Goal: Task Accomplishment & Management: Use online tool/utility

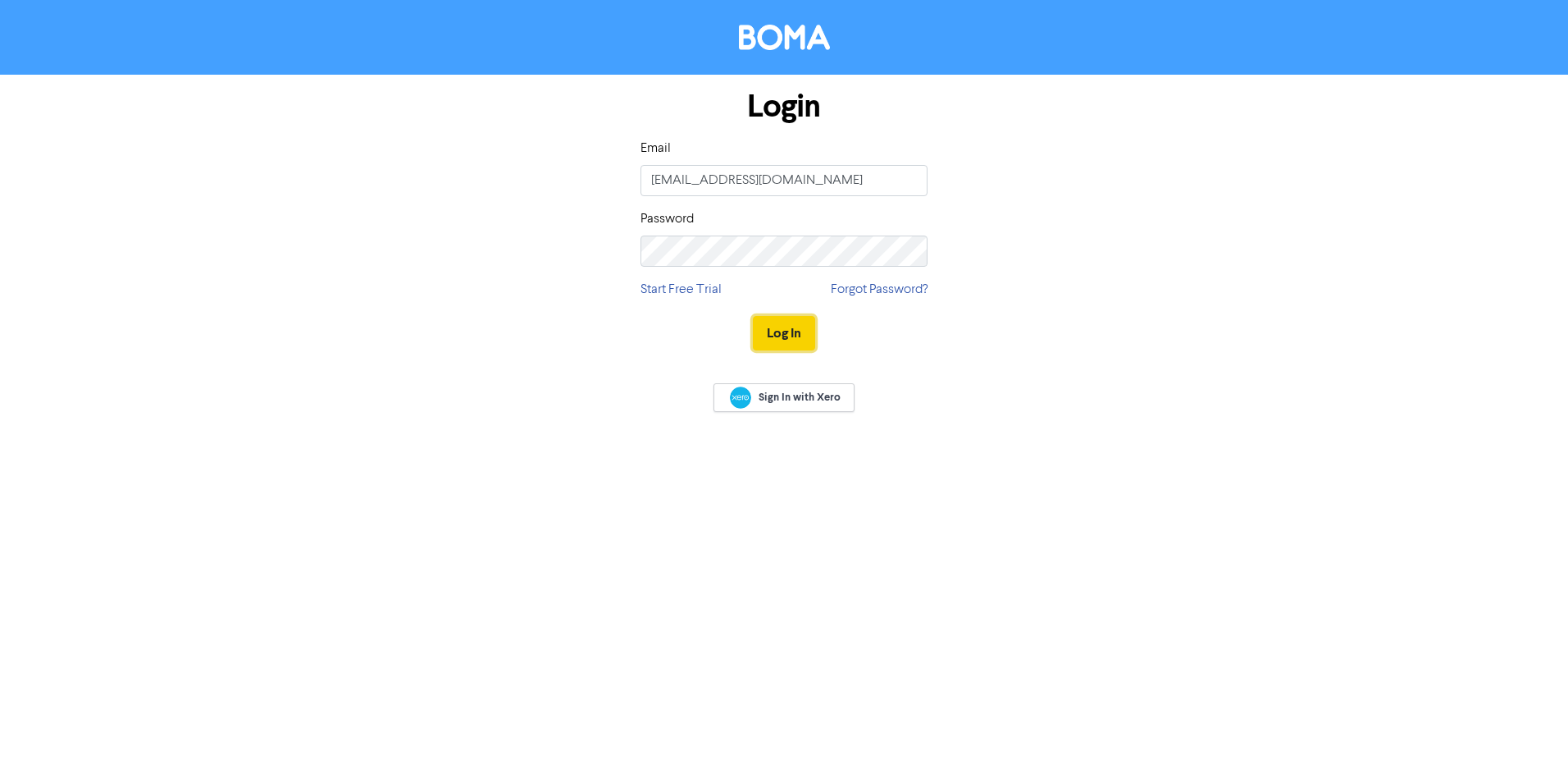
click at [777, 332] on button "Log In" at bounding box center [784, 333] width 62 height 34
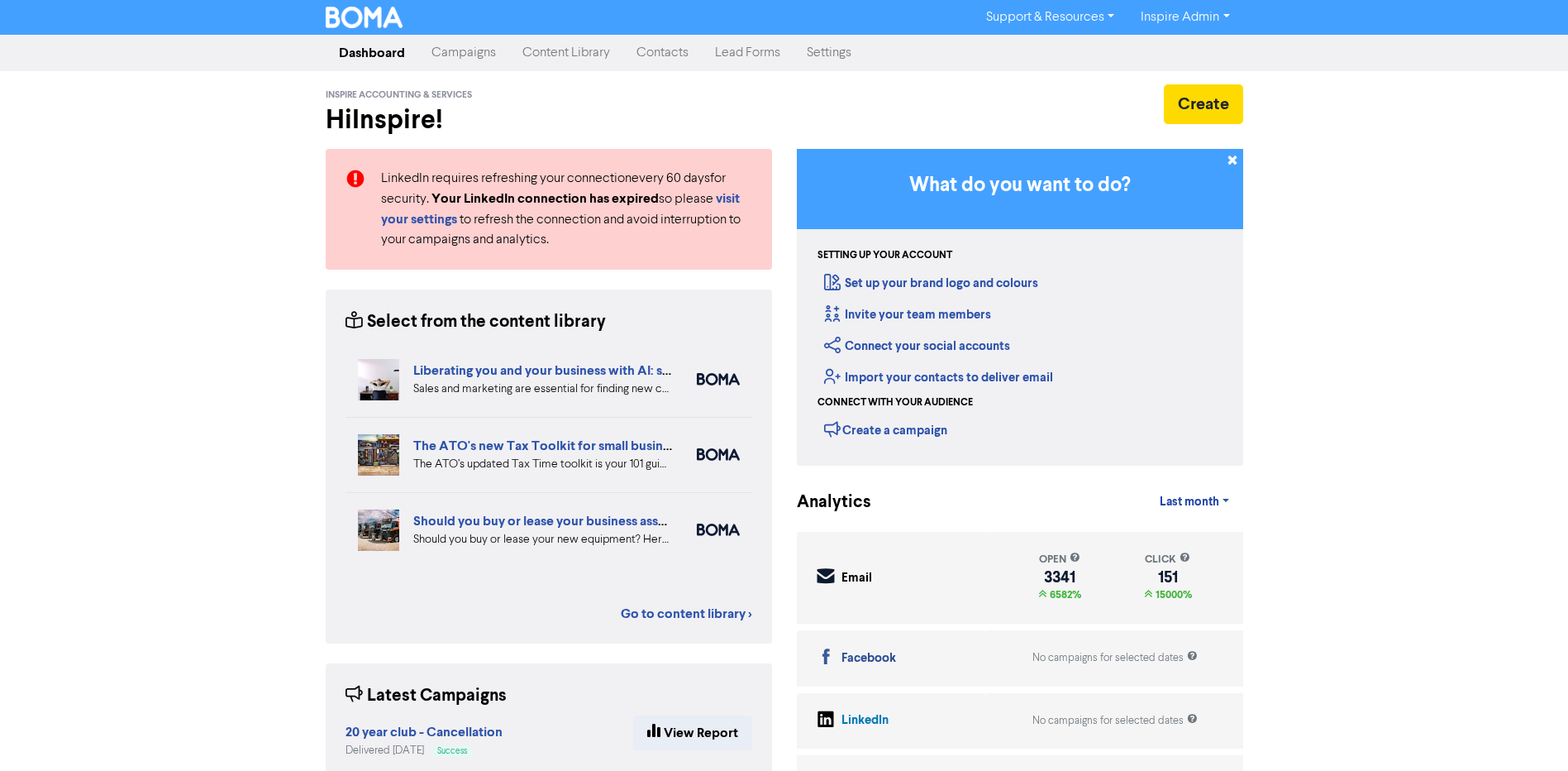
click at [652, 48] on link "Contacts" at bounding box center [662, 53] width 78 height 33
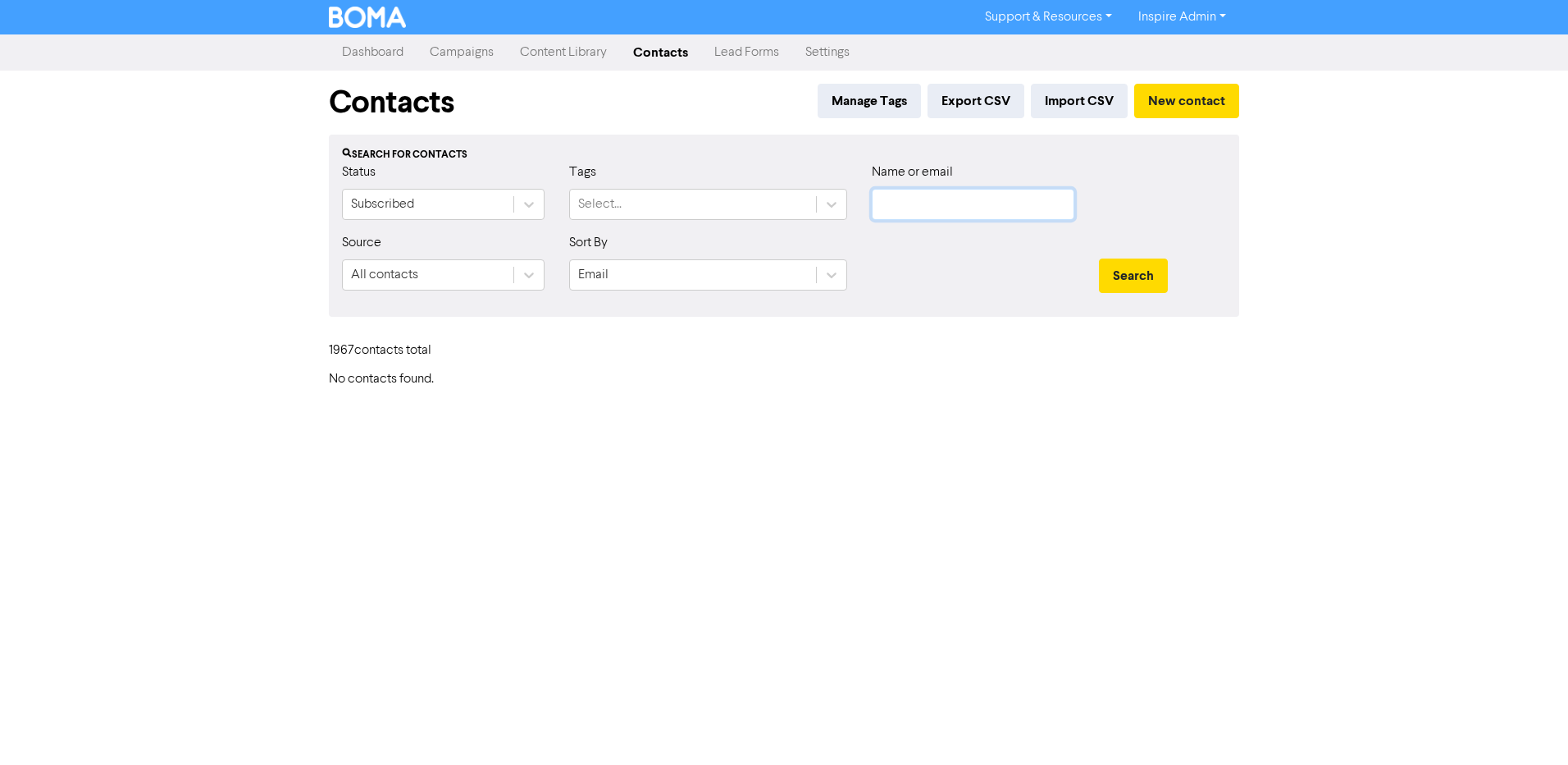
type input "[EMAIL_ADDRESS][DOMAIN_NAME]"
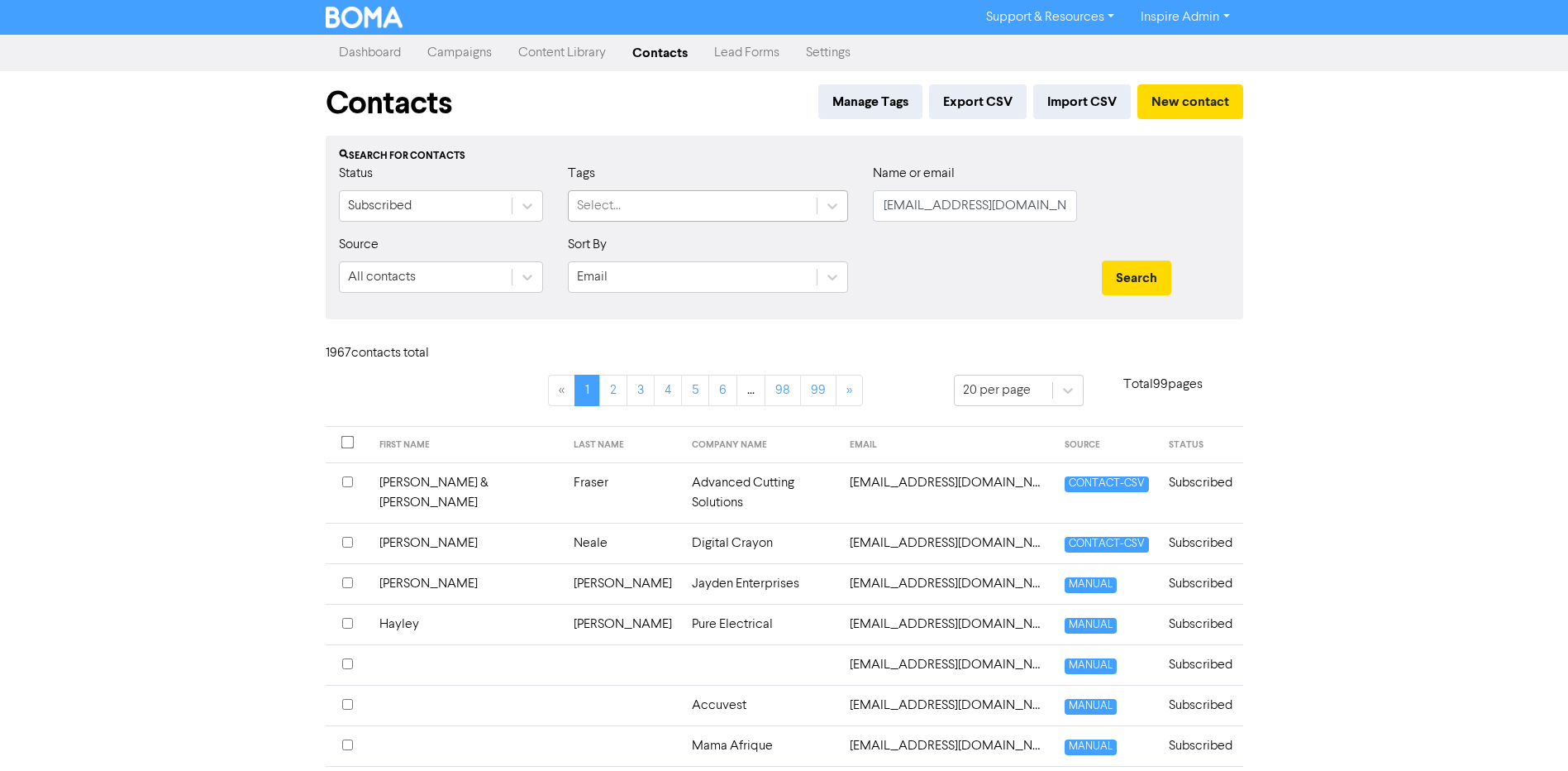
click at [632, 202] on div "Select..." at bounding box center [692, 206] width 248 height 30
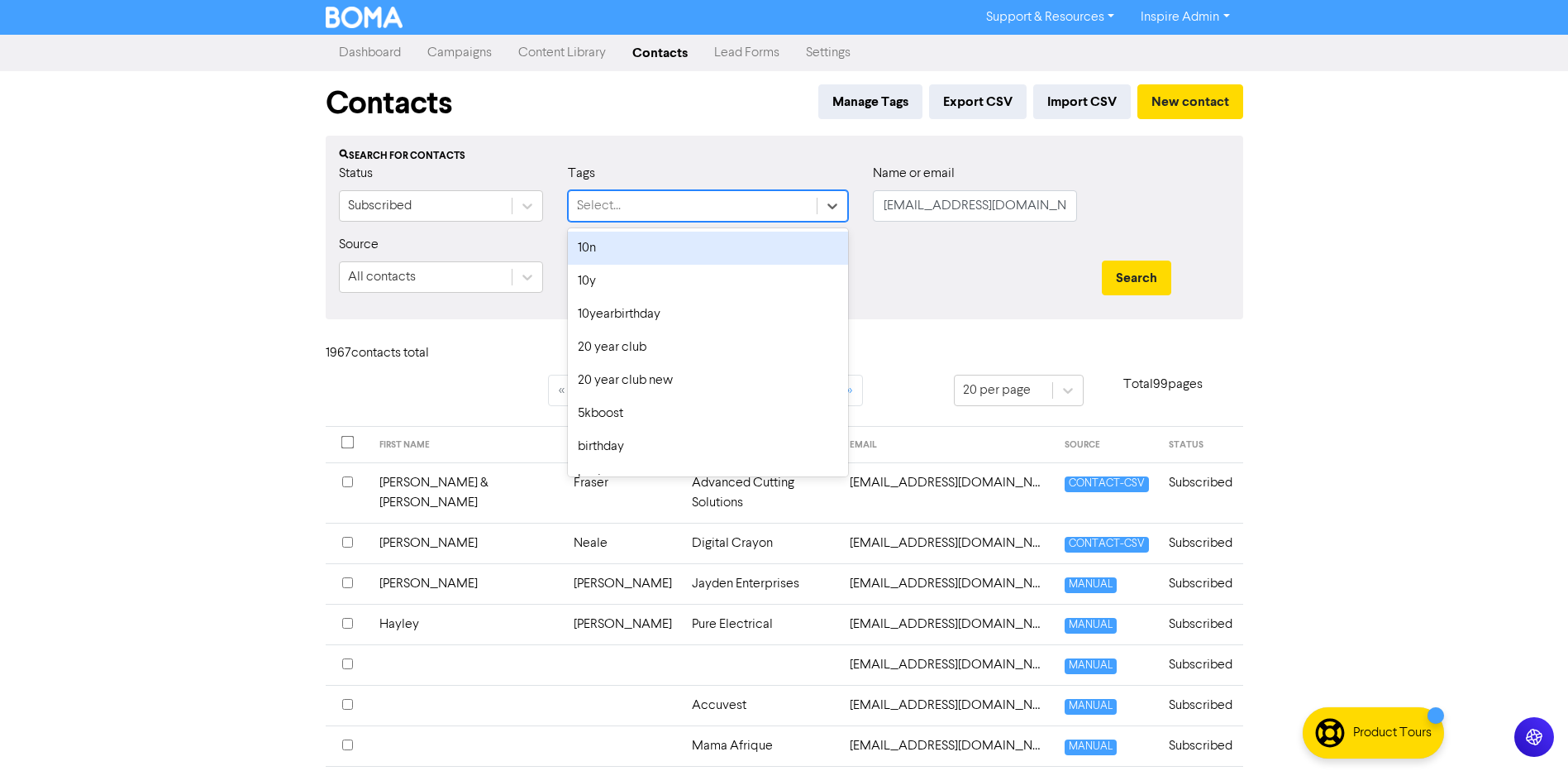
type input "20"
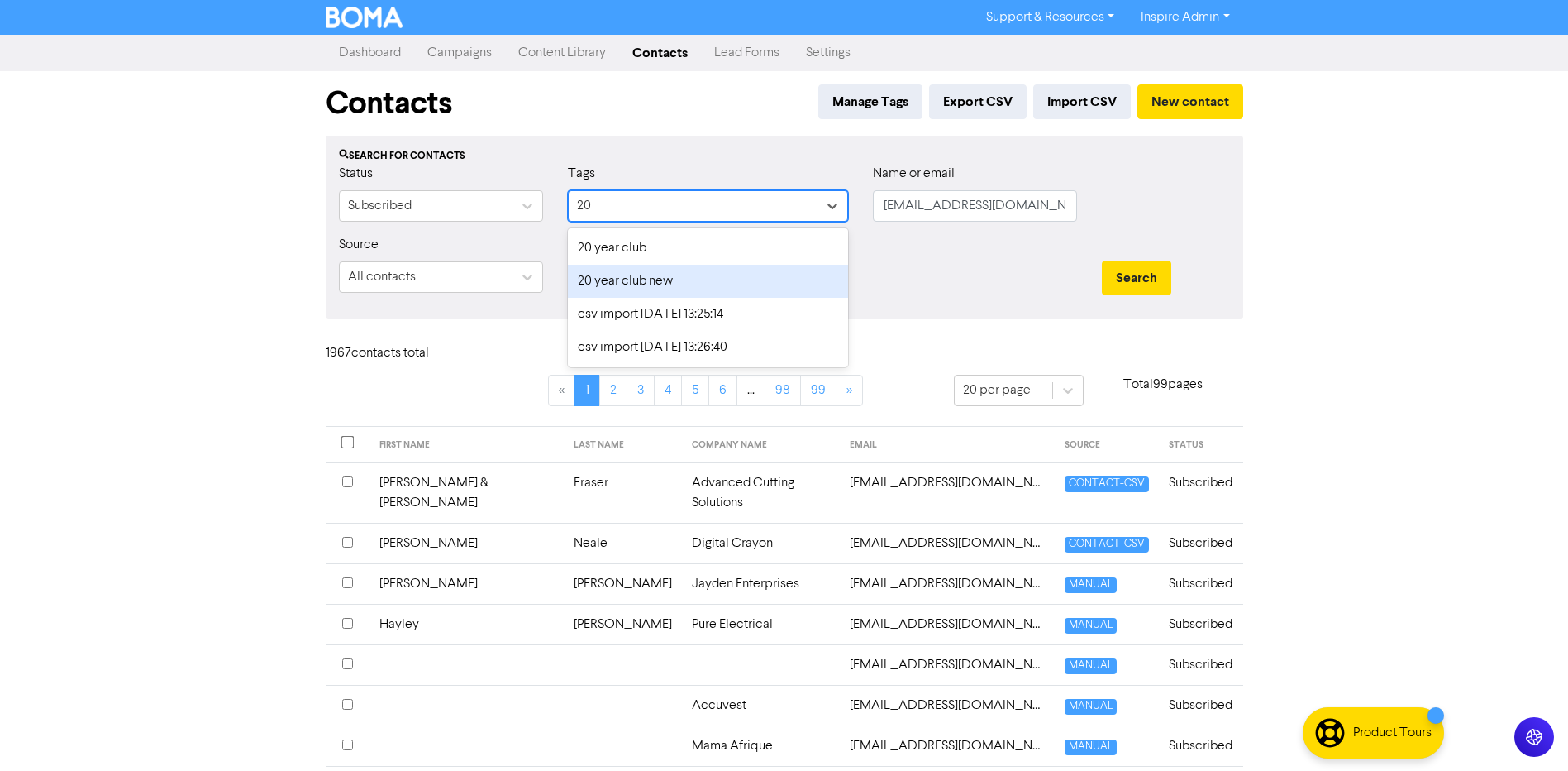
click at [639, 282] on div "20 year club new" at bounding box center [708, 281] width 281 height 33
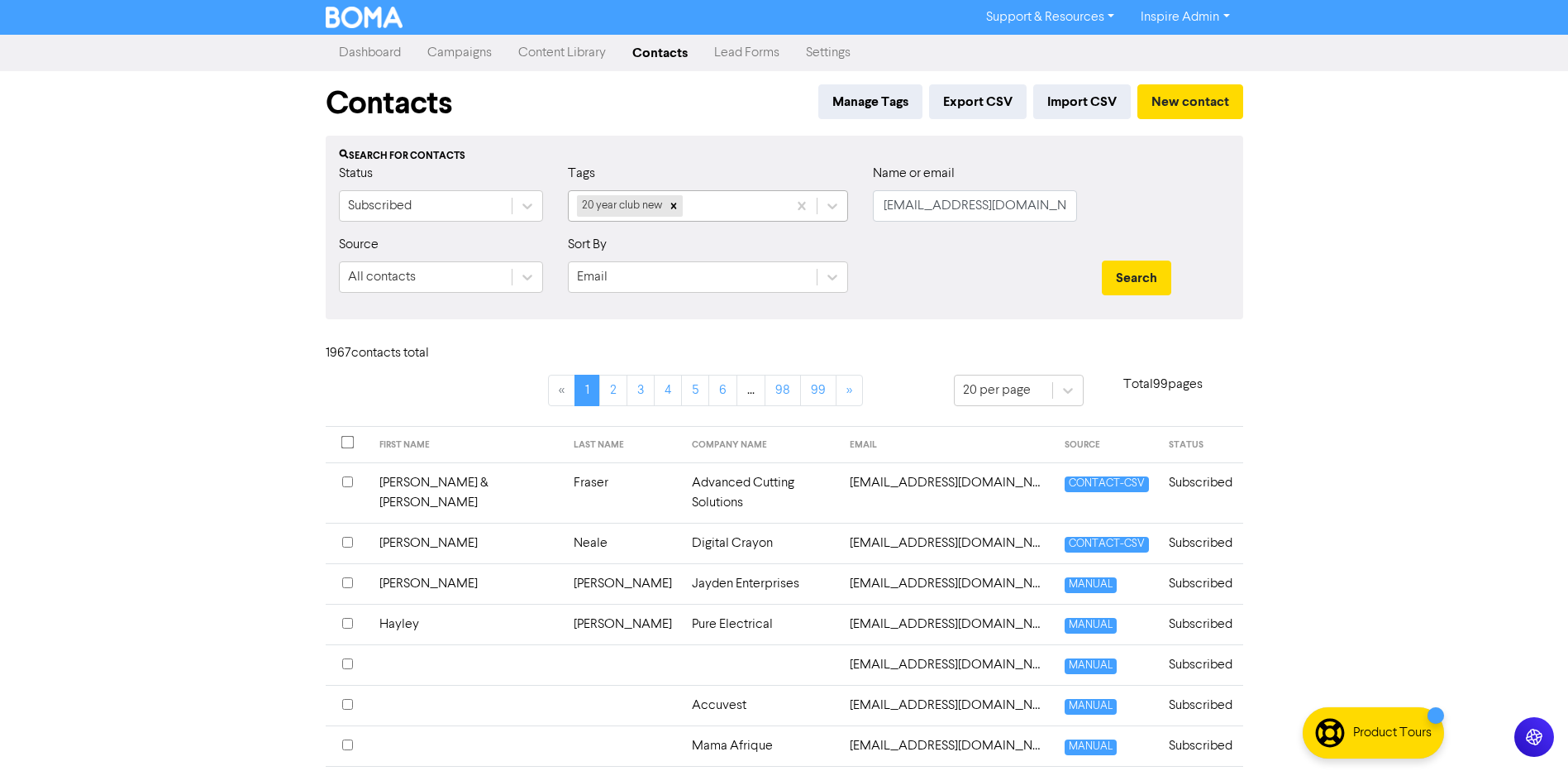
click at [725, 202] on div "20 year club new" at bounding box center [678, 206] width 218 height 30
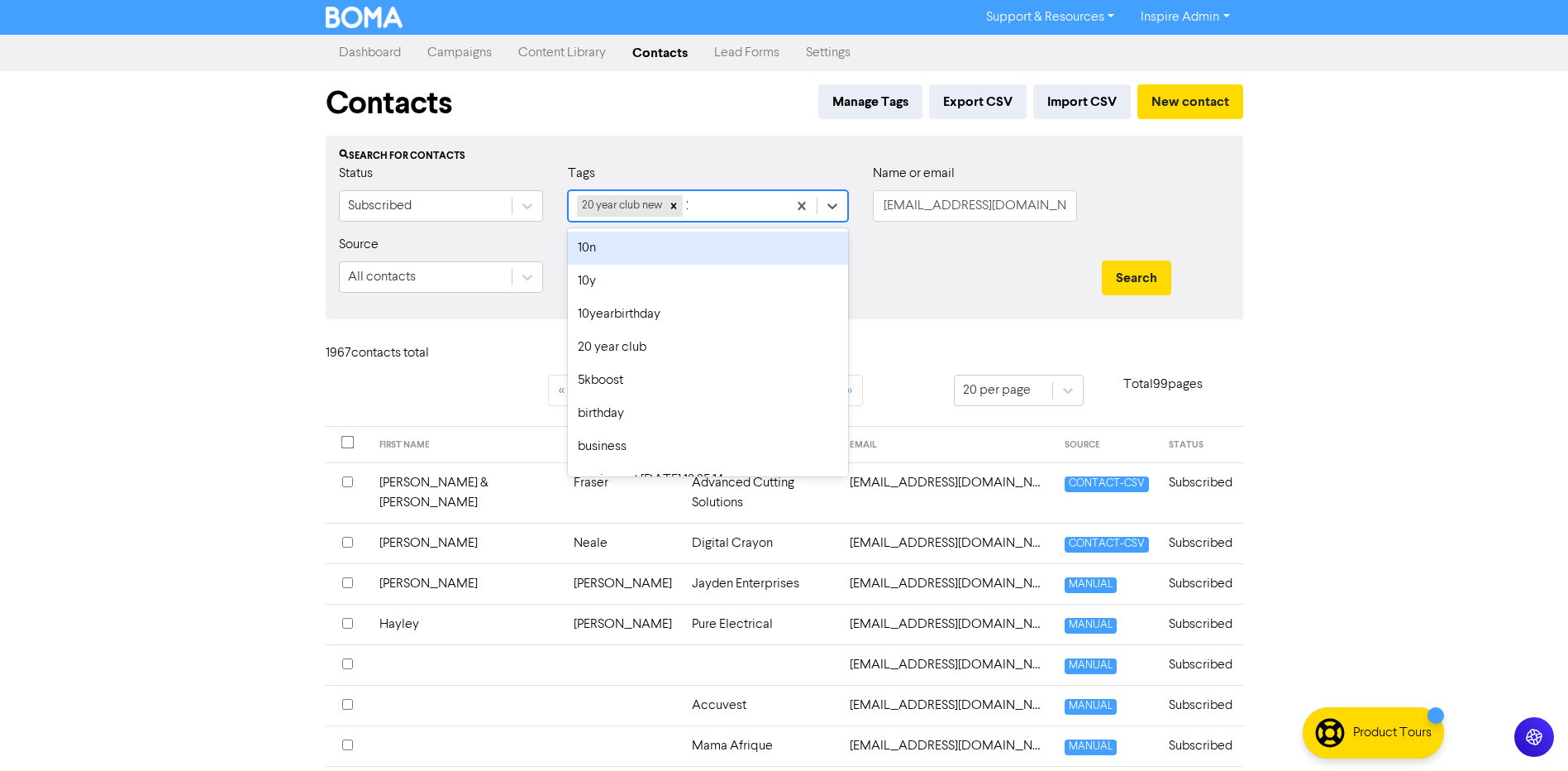
type input "20"
click at [687, 250] on div "20 year club" at bounding box center [708, 248] width 281 height 33
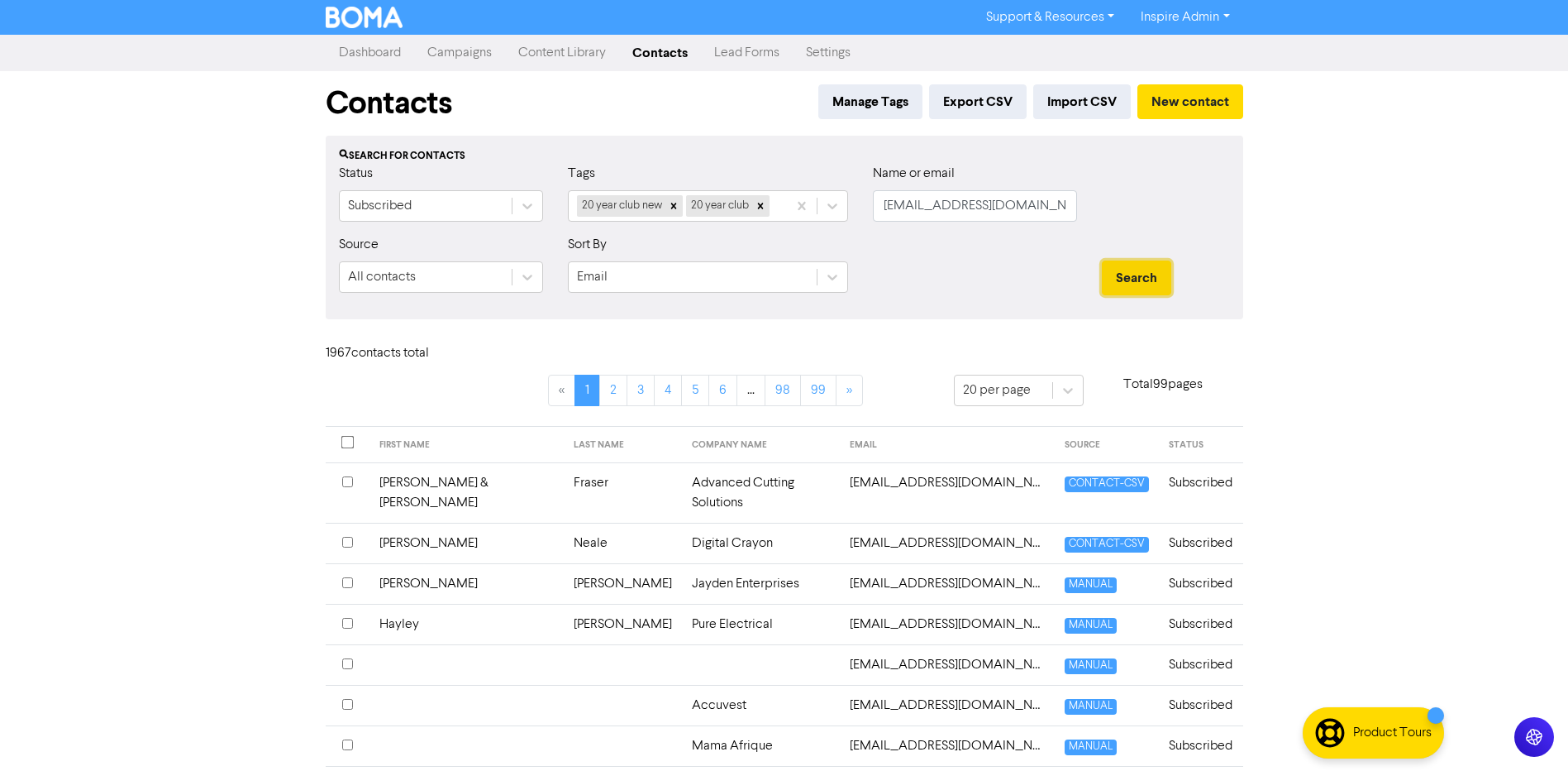
click at [1135, 281] on button "Search" at bounding box center [1136, 278] width 69 height 35
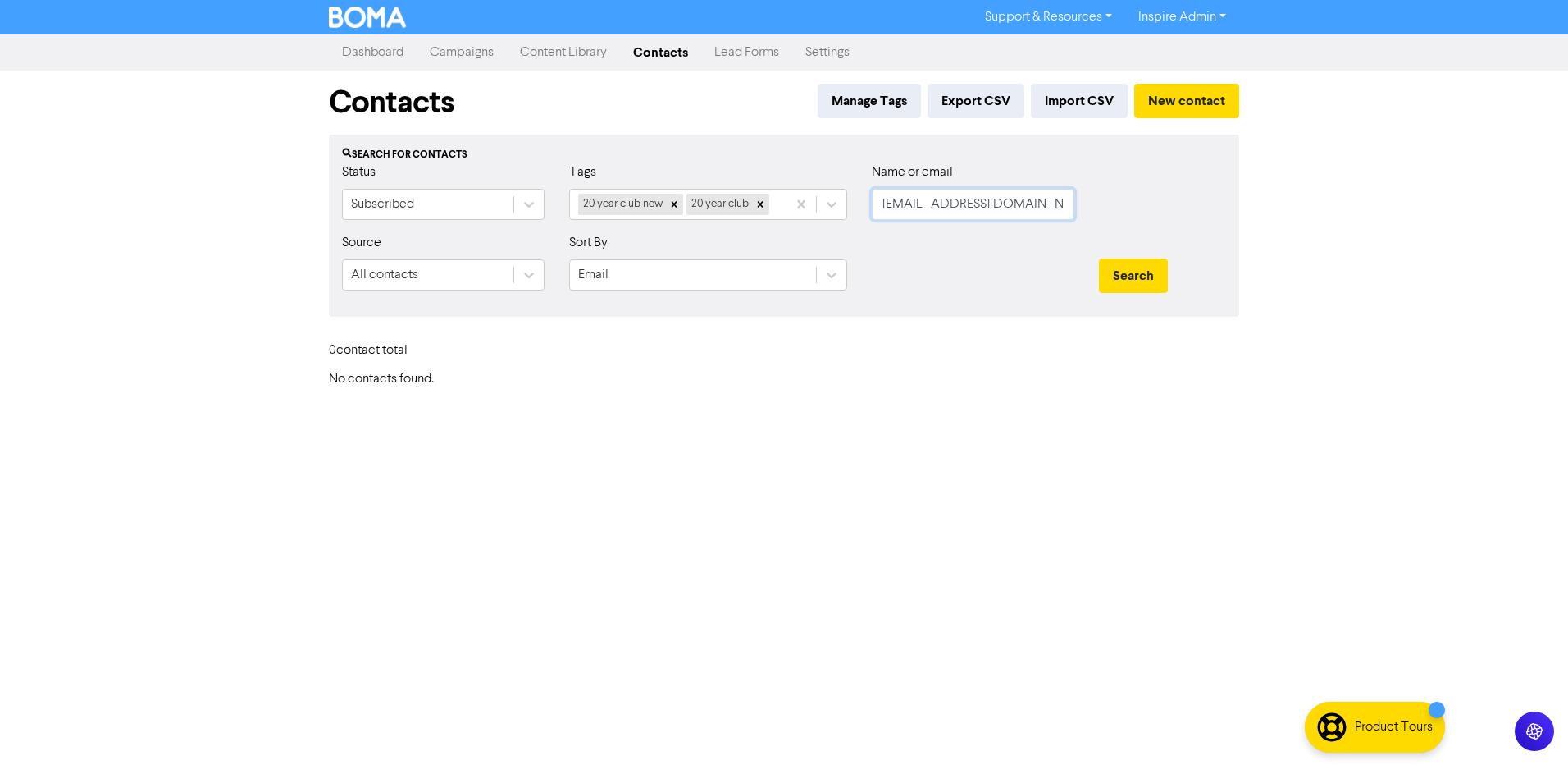
scroll to position [0, 41]
drag, startPoint x: 884, startPoint y: 209, endPoint x: 1167, endPoint y: 196, distance: 283.3
click at [1167, 196] on div "Status Subscribed Tags 20 year club new 20 year club Name or email [EMAIL_ADDRE…" at bounding box center [784, 198] width 909 height 71
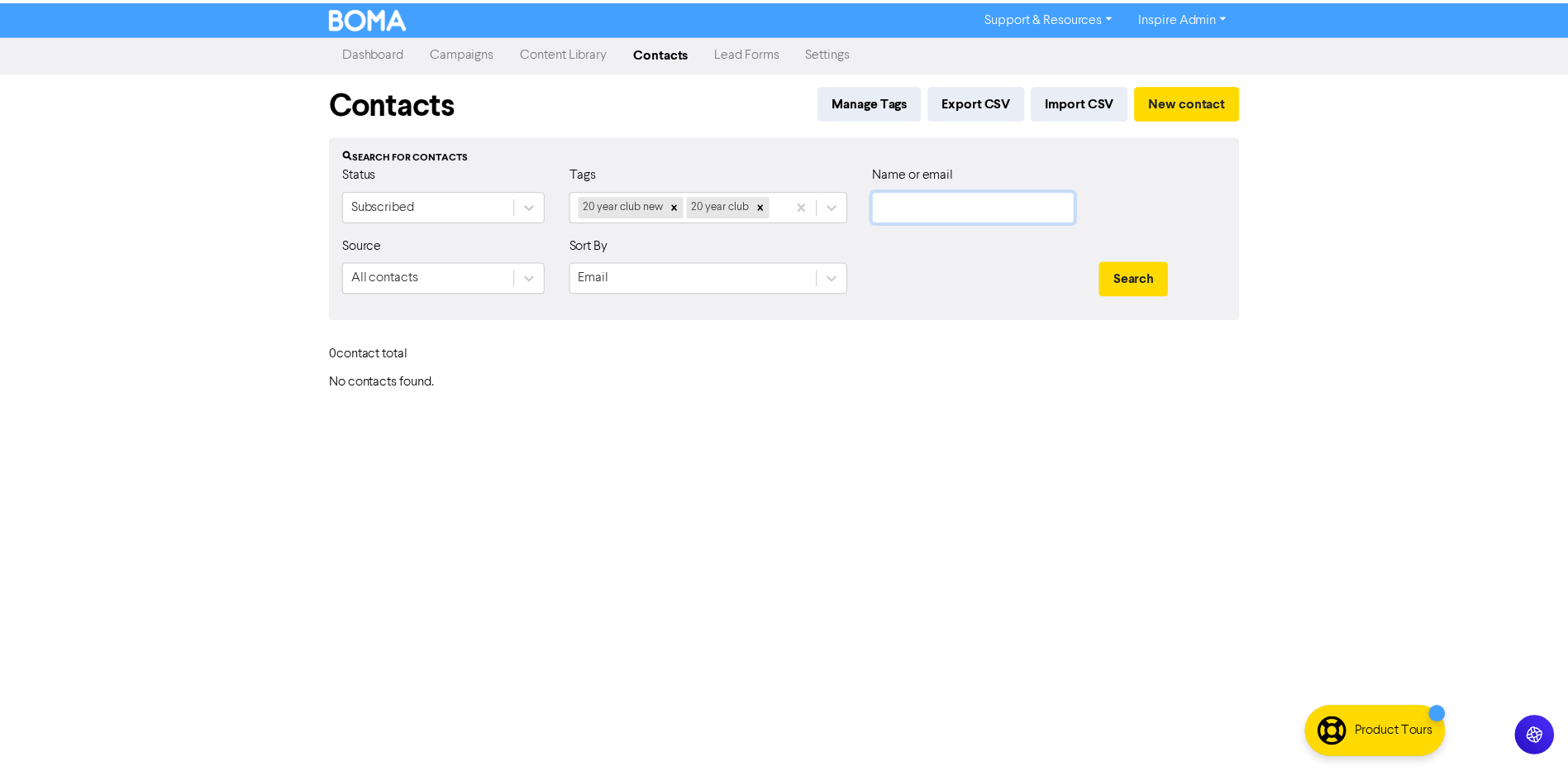
scroll to position [0, 0]
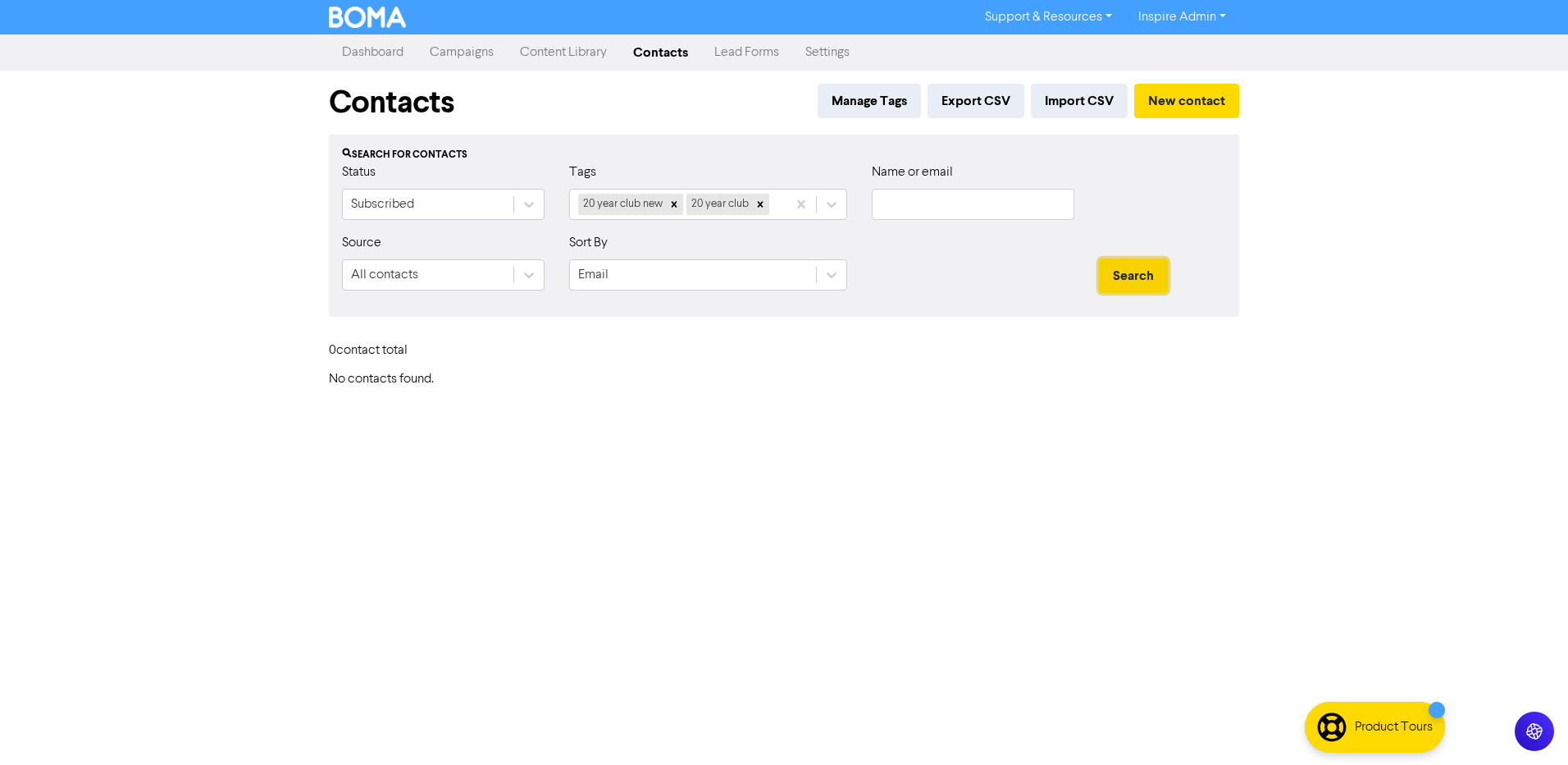
click at [1139, 281] on button "Search" at bounding box center [1134, 276] width 69 height 34
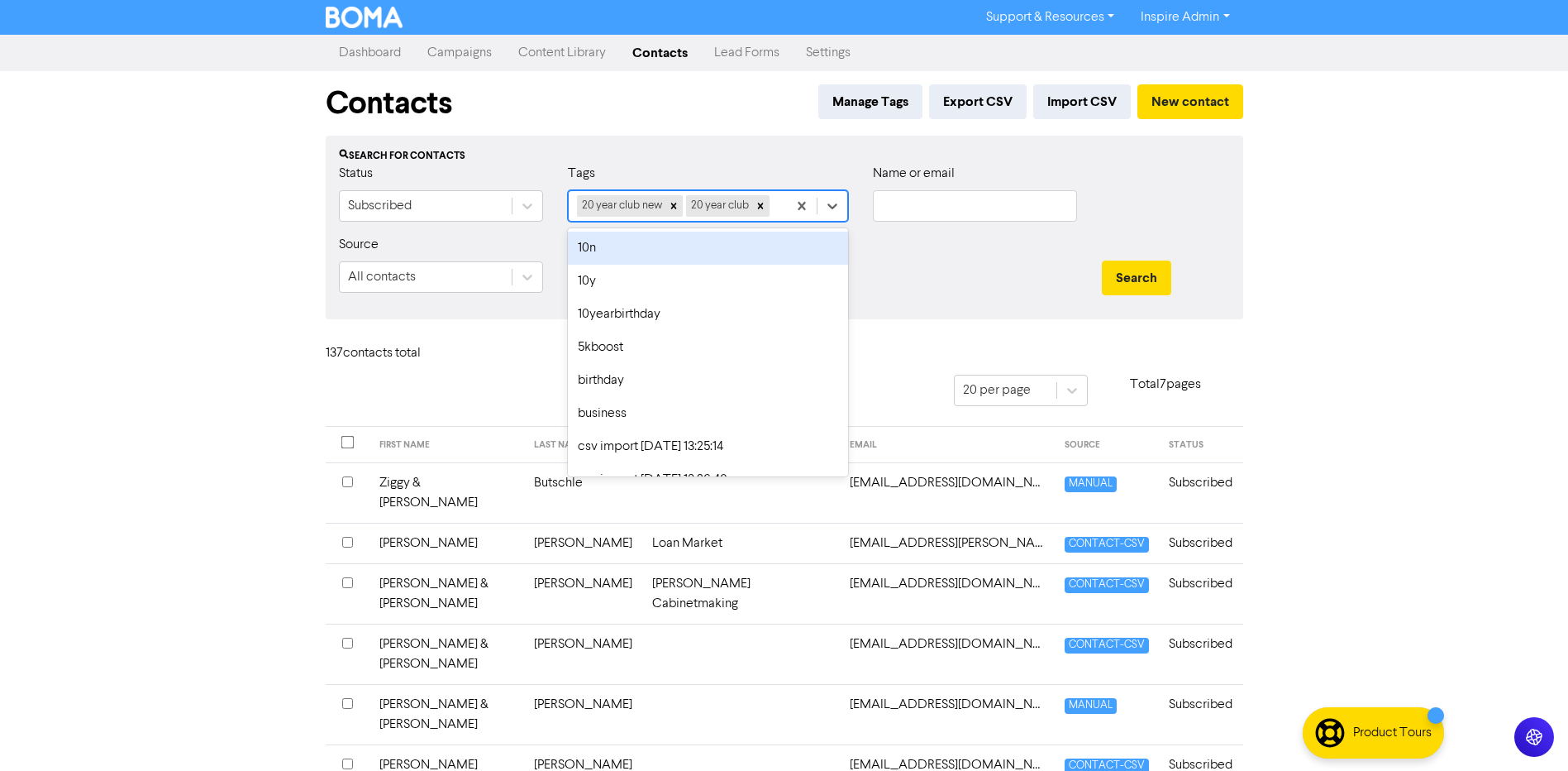
click at [777, 209] on div "20 year club new 20 year club" at bounding box center [678, 206] width 218 height 30
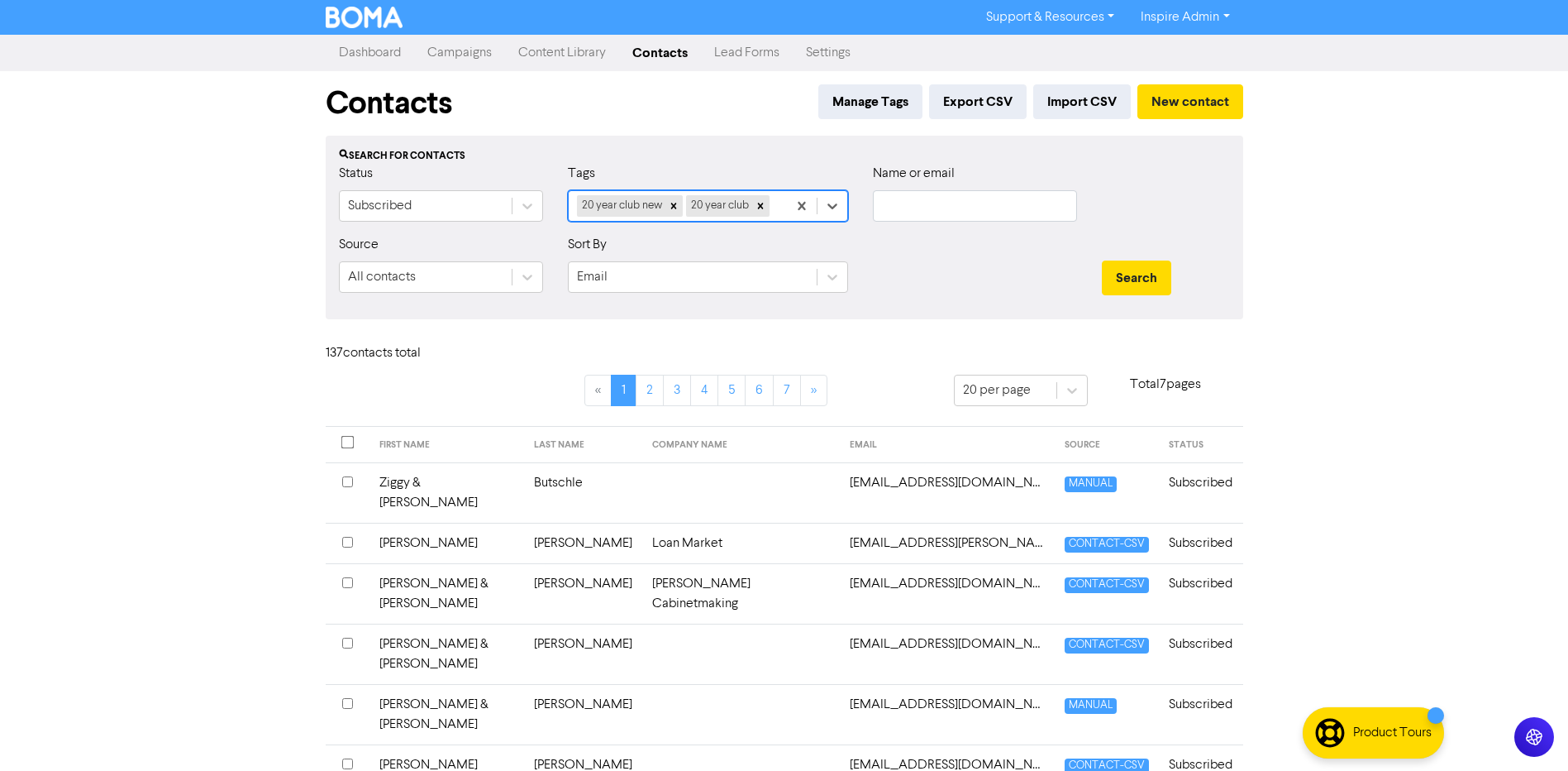
click at [474, 49] on link "Campaigns" at bounding box center [460, 53] width 91 height 33
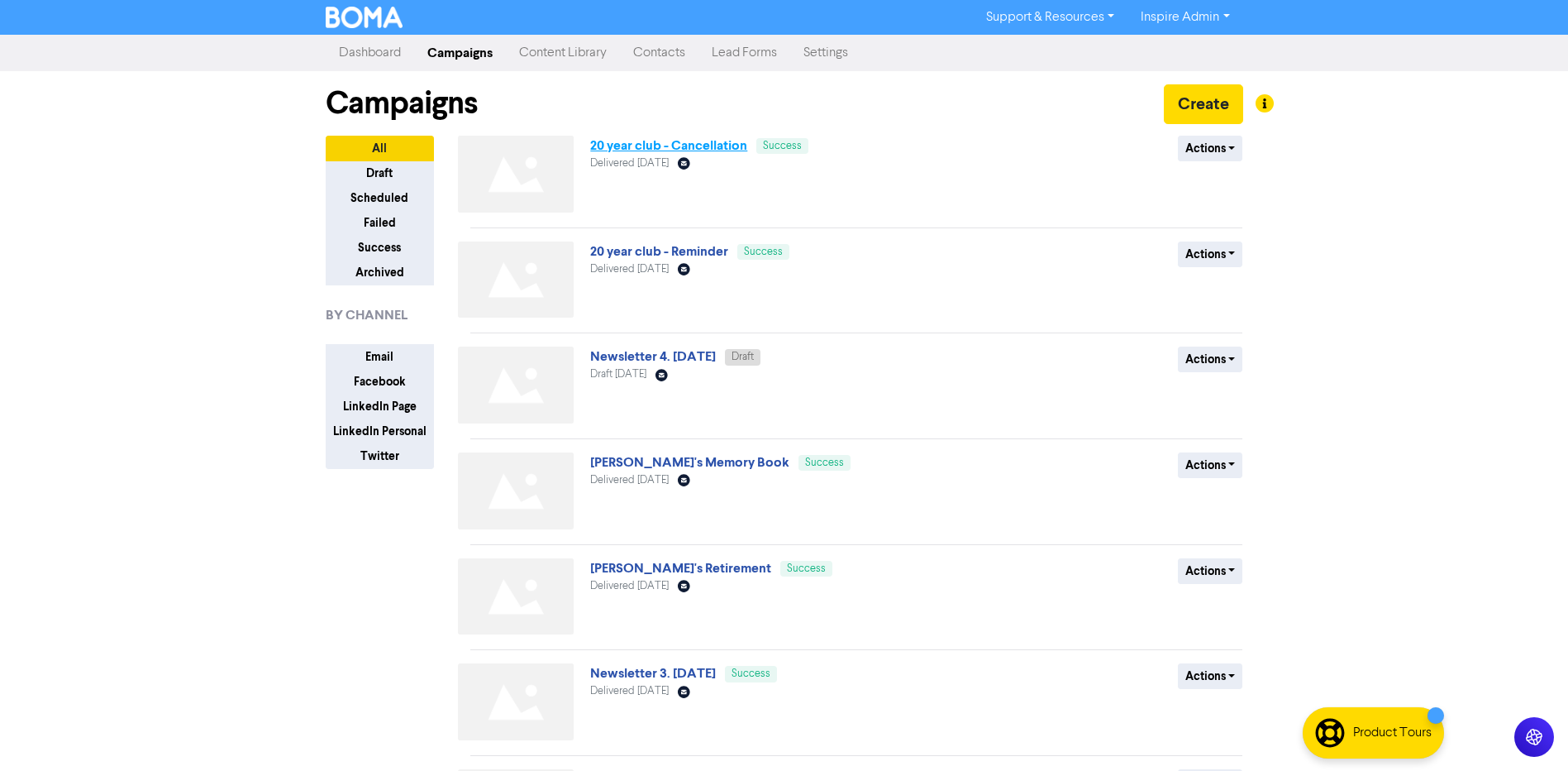
click at [704, 150] on link "20 year club - Cancellation" at bounding box center [668, 145] width 157 height 17
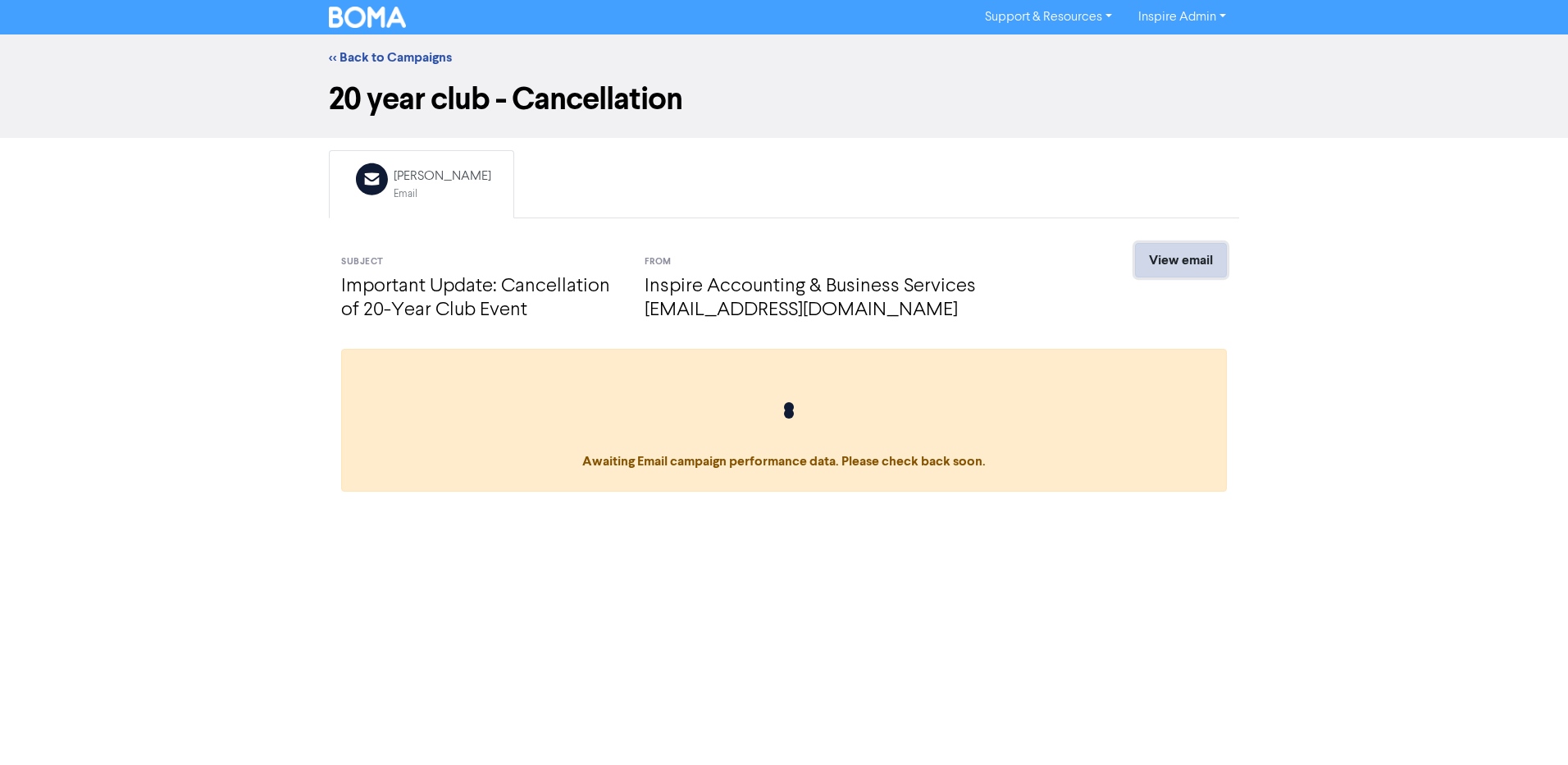
click at [1180, 263] on link "View email" at bounding box center [1181, 260] width 92 height 34
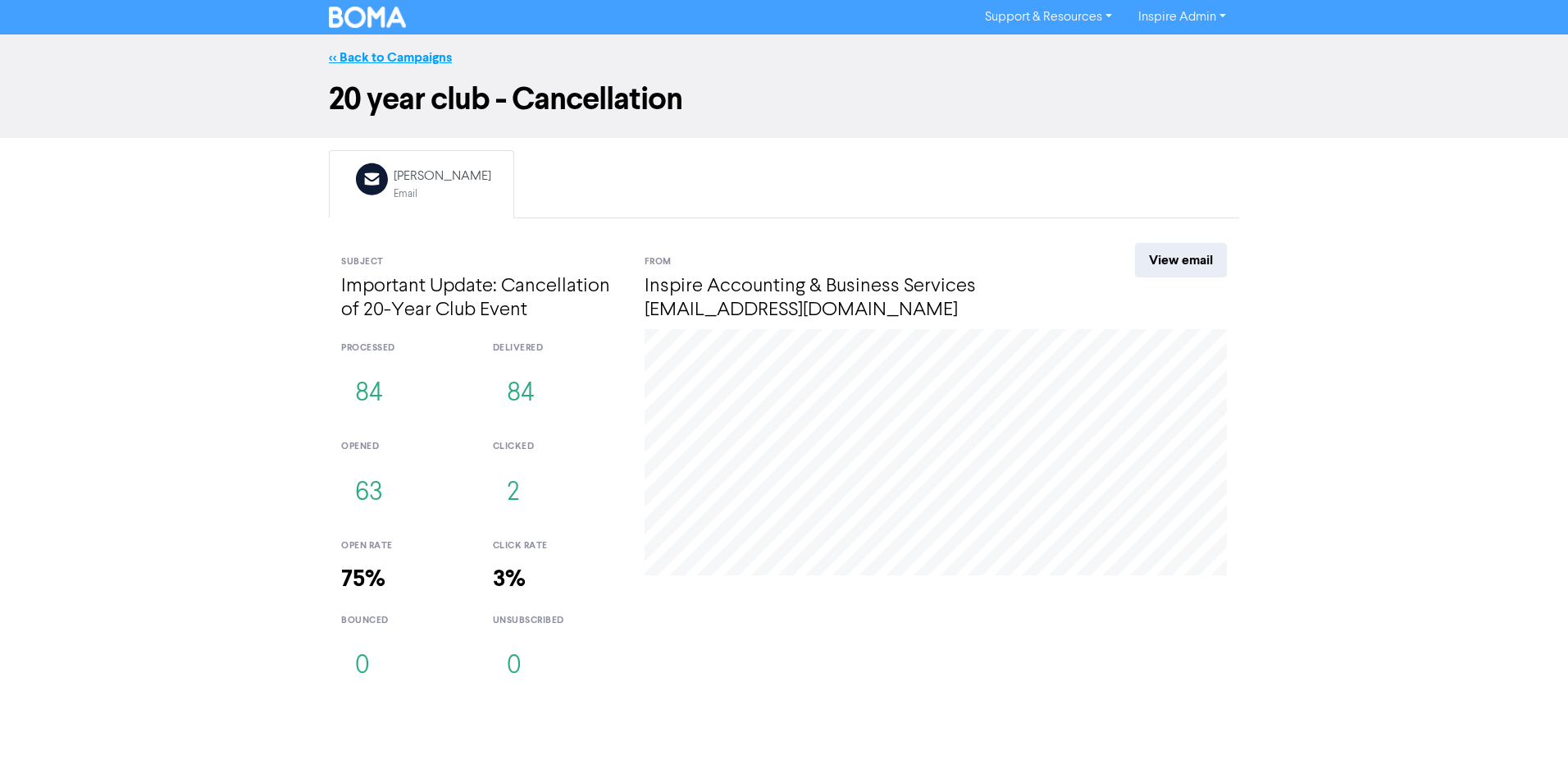
click at [425, 52] on link "<< Back to Campaigns" at bounding box center [390, 57] width 123 height 16
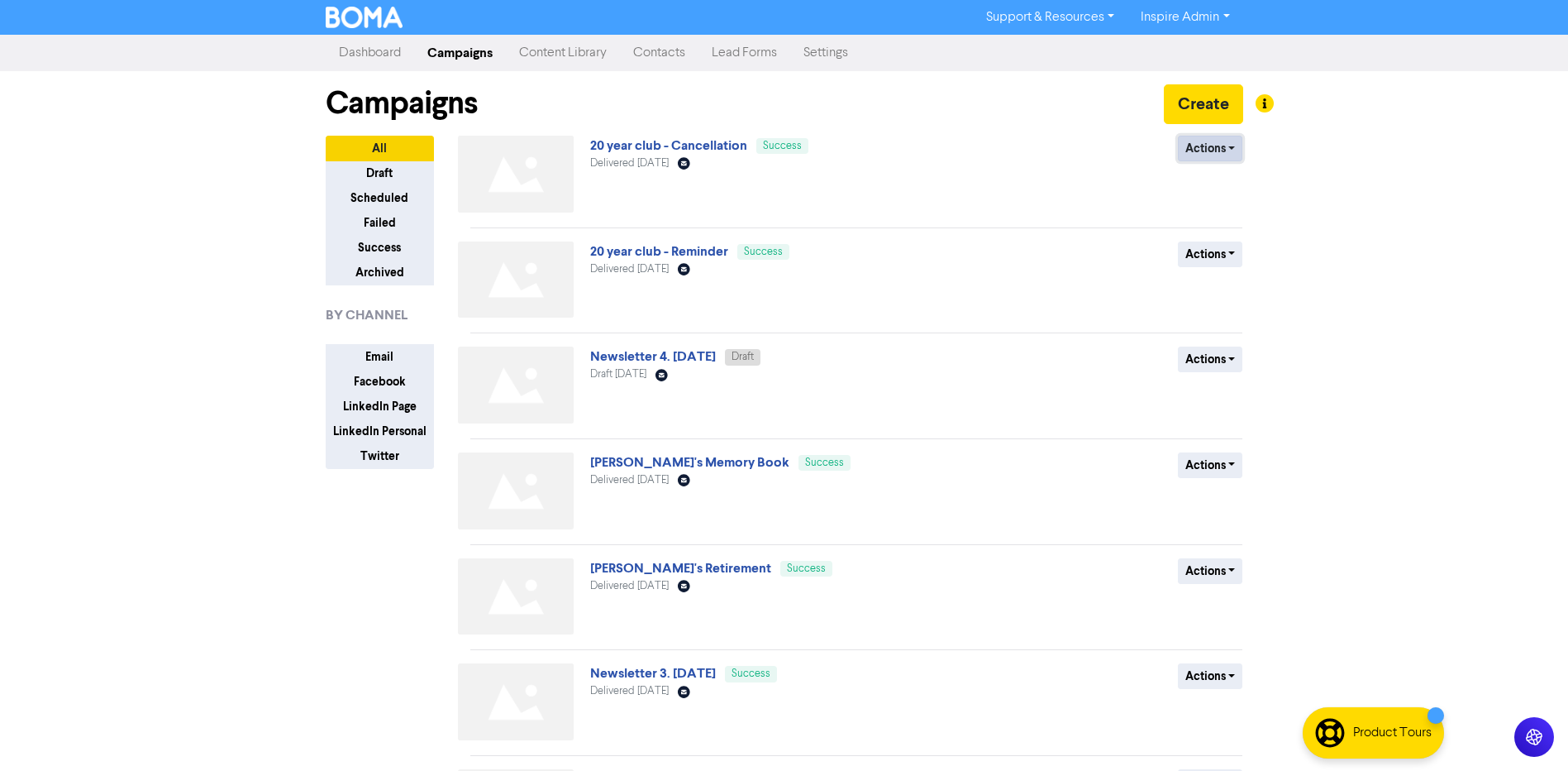
click at [1218, 150] on button "Actions" at bounding box center [1210, 148] width 65 height 25
click at [1225, 187] on button "Duplicate" at bounding box center [1244, 183] width 130 height 26
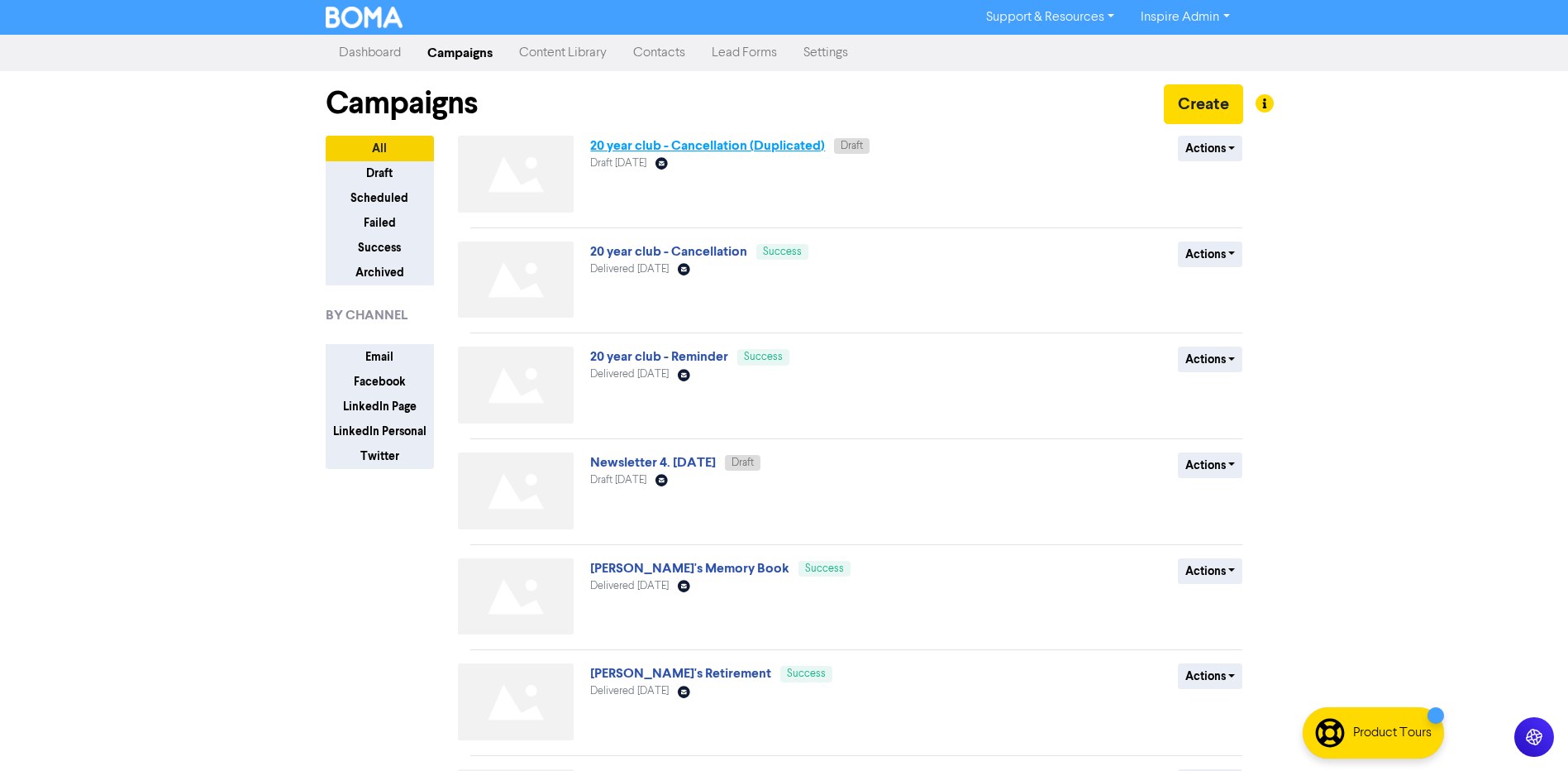
click at [765, 148] on link "20 year club - Cancellation (Duplicated)" at bounding box center [707, 145] width 235 height 17
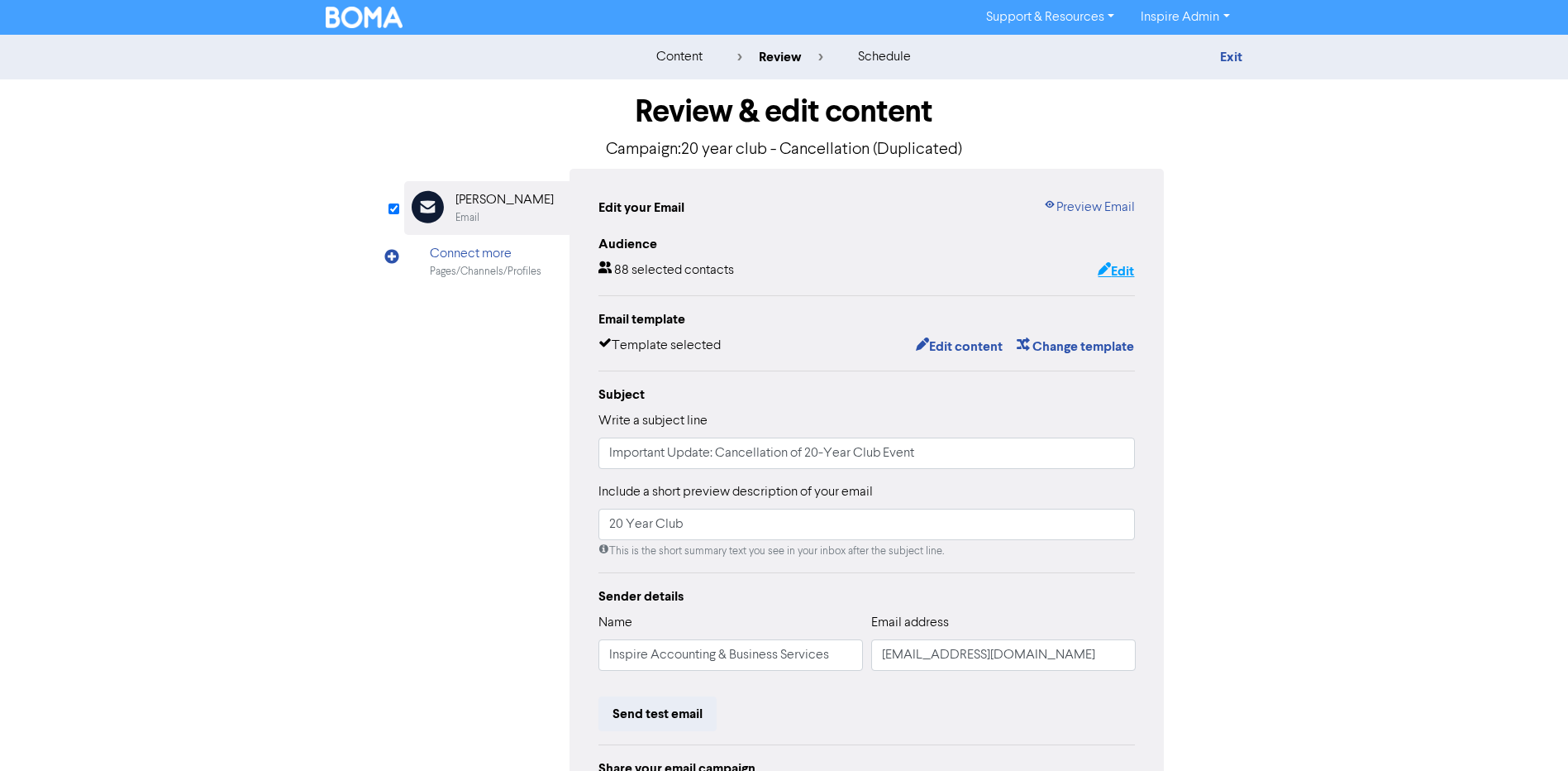
click at [1121, 271] on button "Edit" at bounding box center [1116, 271] width 38 height 22
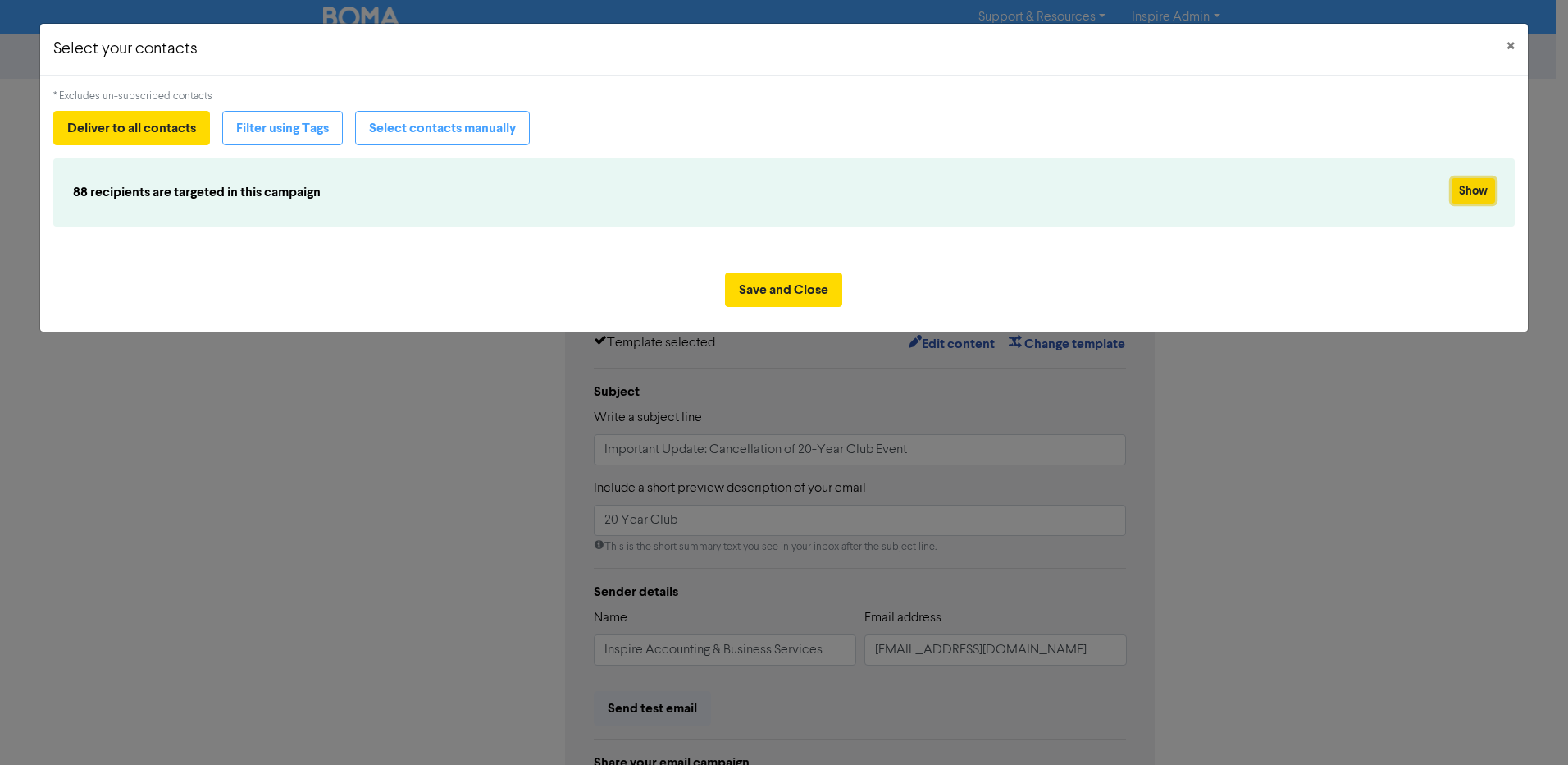
click at [1485, 191] on button "Show" at bounding box center [1473, 190] width 43 height 25
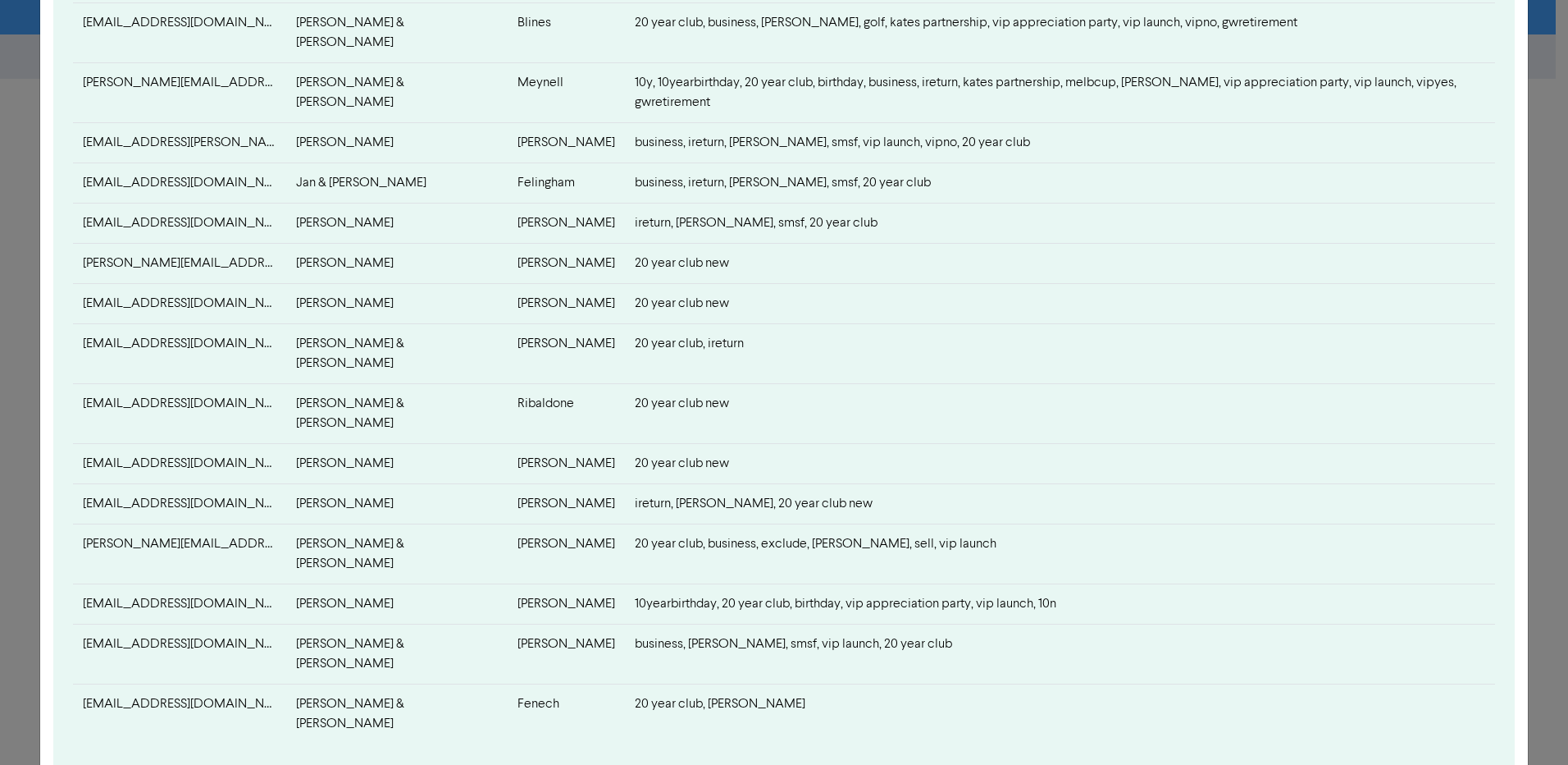
scroll to position [546, 0]
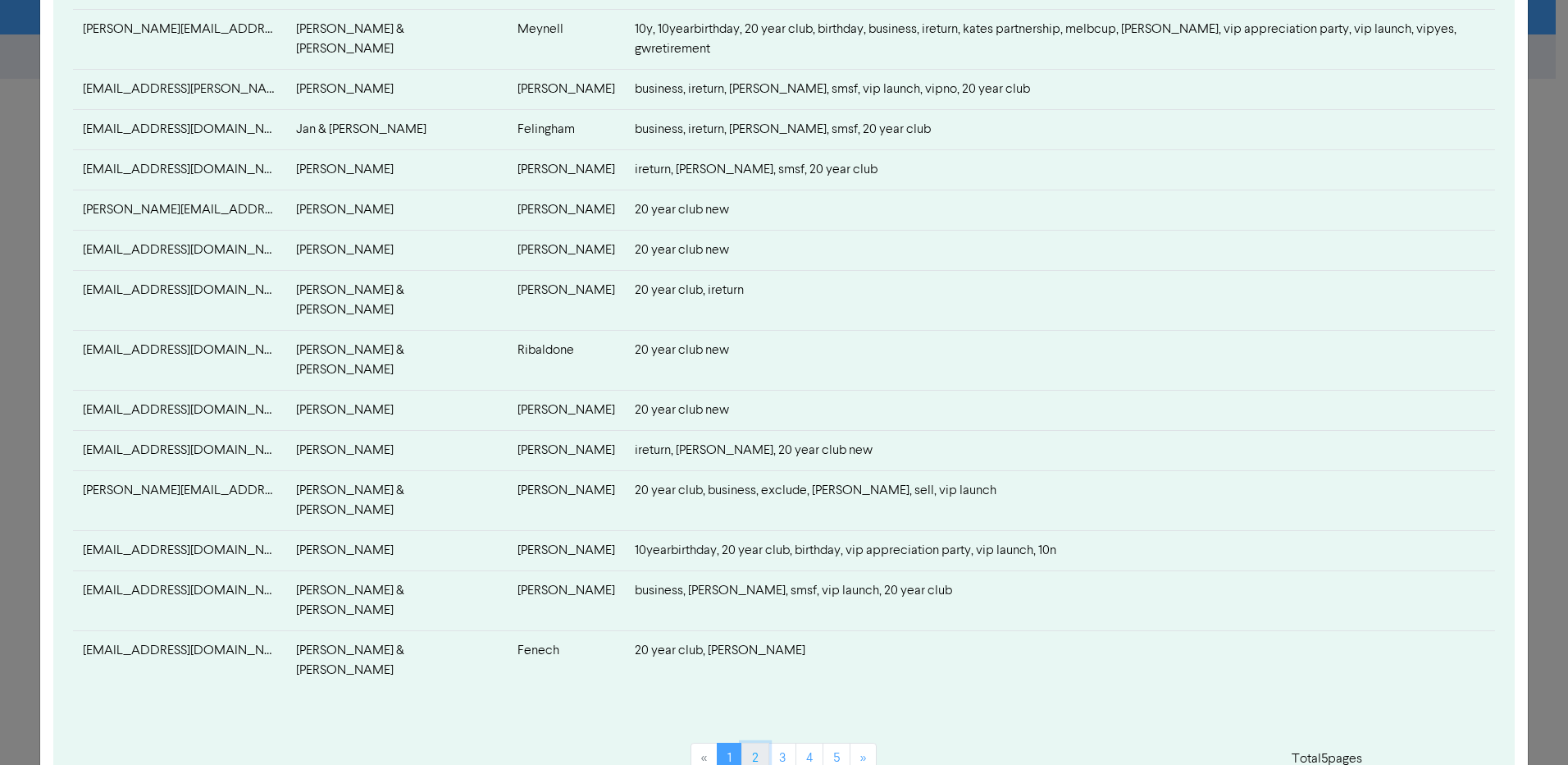
click at [753, 743] on link "2" at bounding box center [755, 758] width 28 height 31
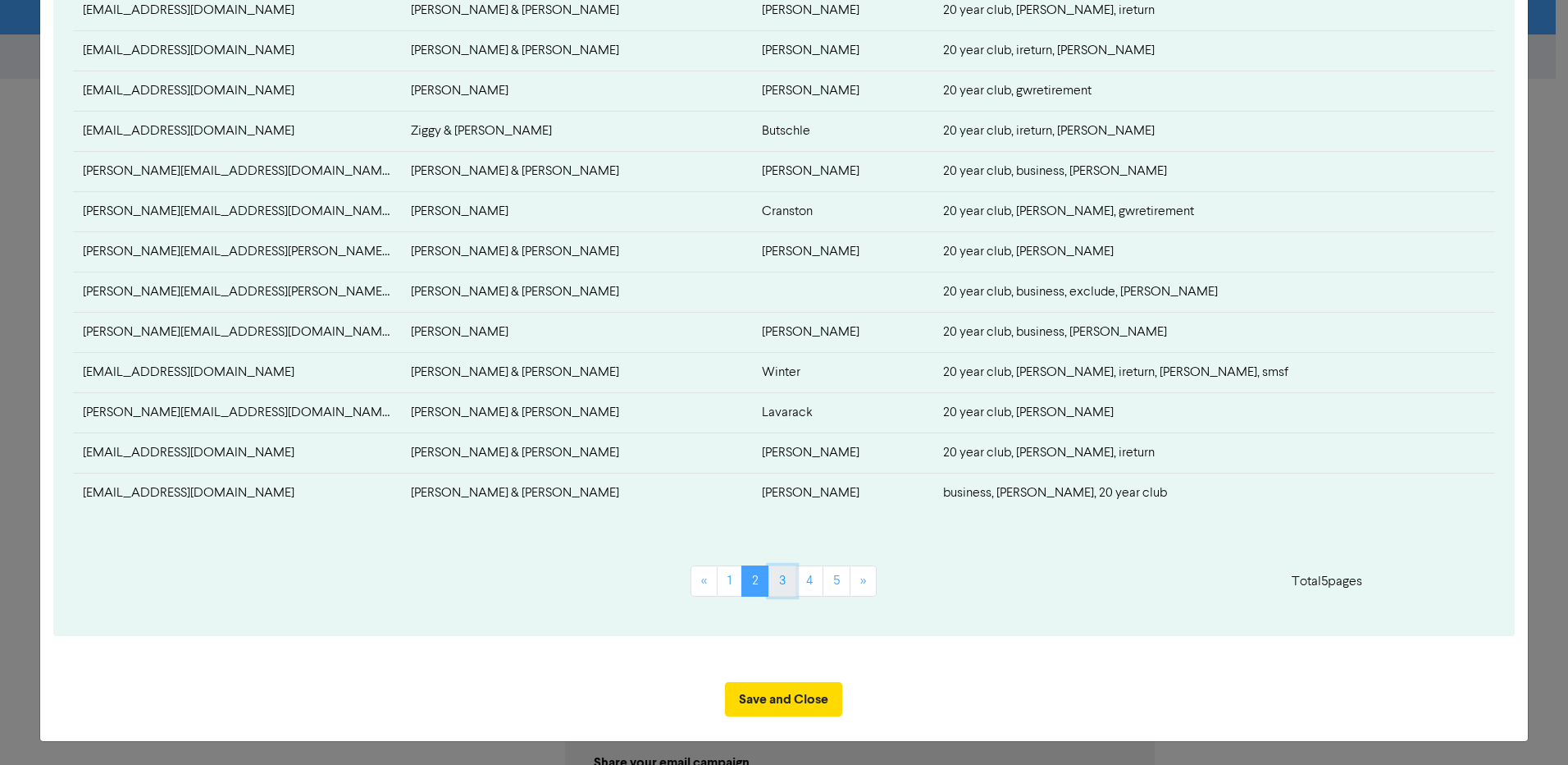
click at [770, 585] on link "3" at bounding box center [783, 581] width 28 height 31
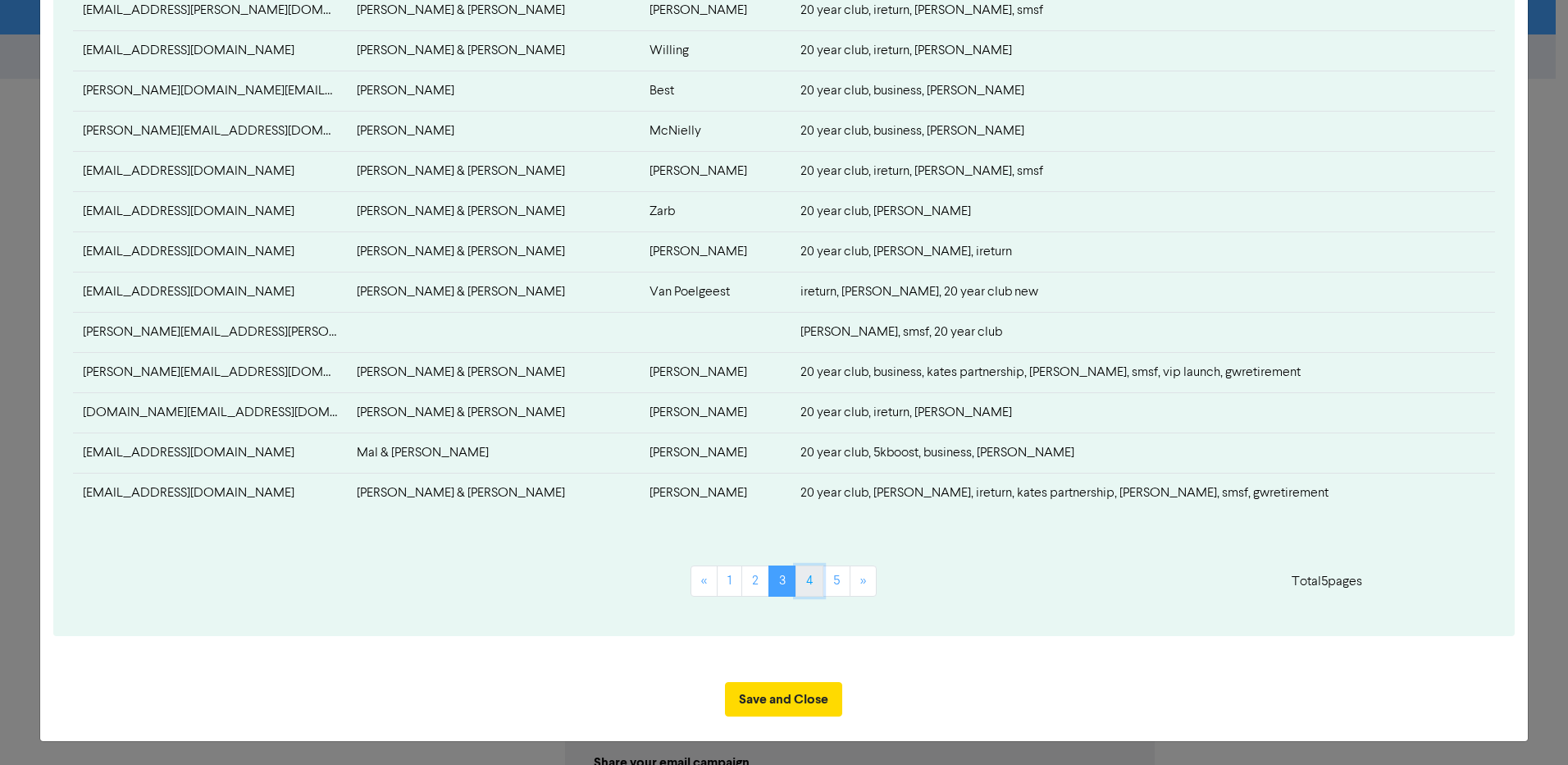
click at [801, 582] on link "4" at bounding box center [809, 581] width 28 height 31
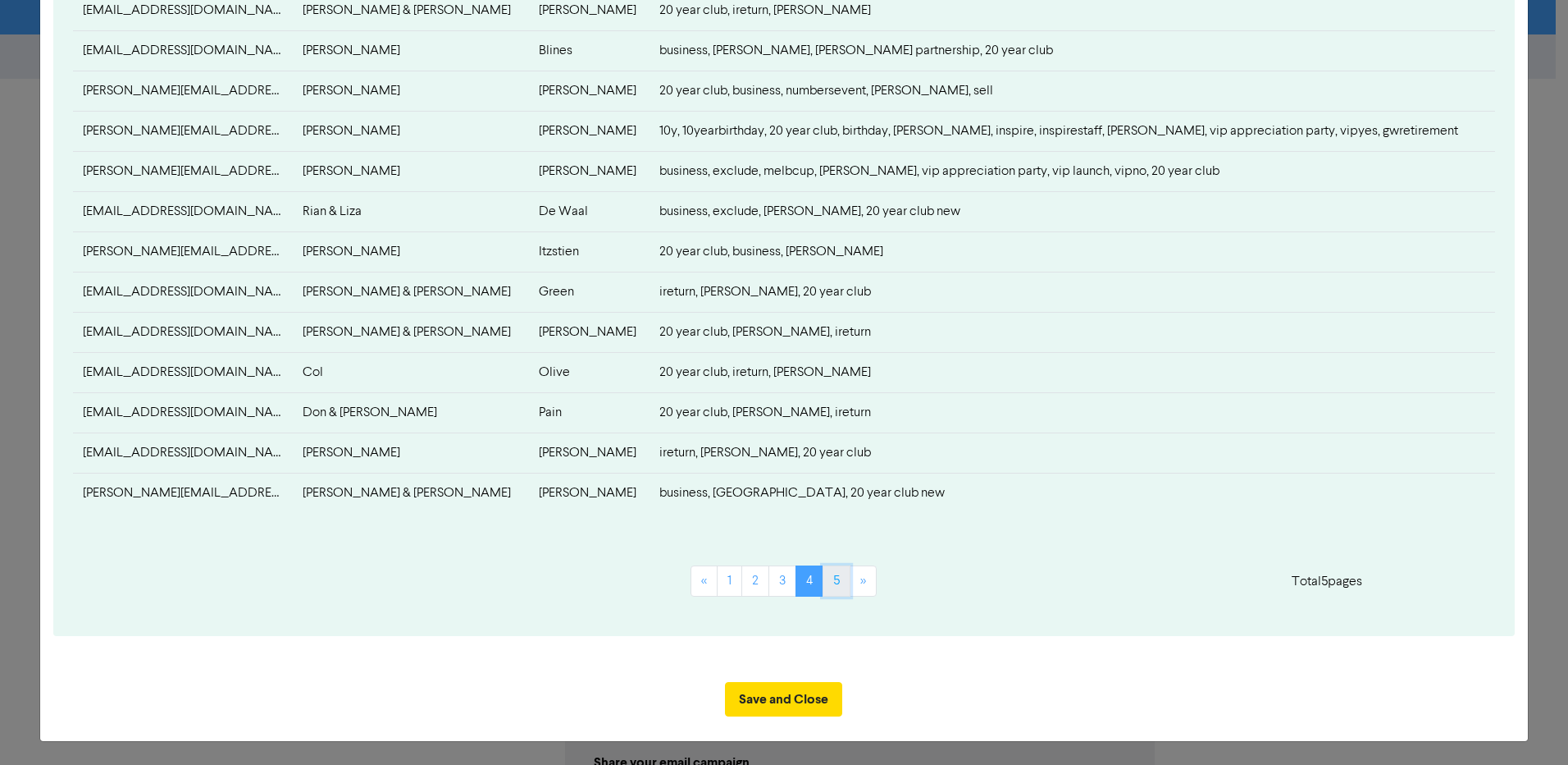
click at [832, 585] on link "5" at bounding box center [836, 581] width 28 height 31
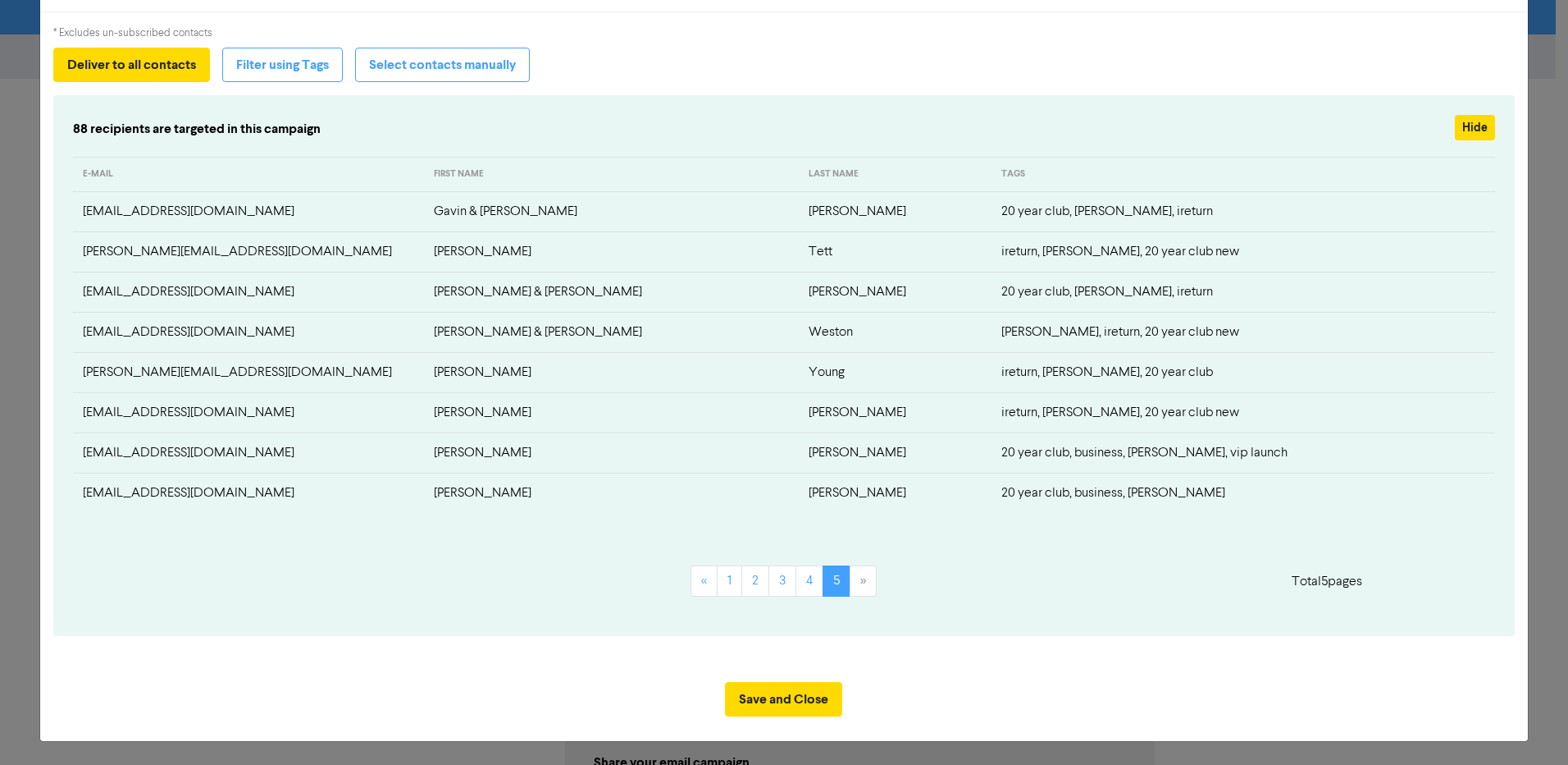
scroll to position [63, 0]
